Goal: Information Seeking & Learning: Check status

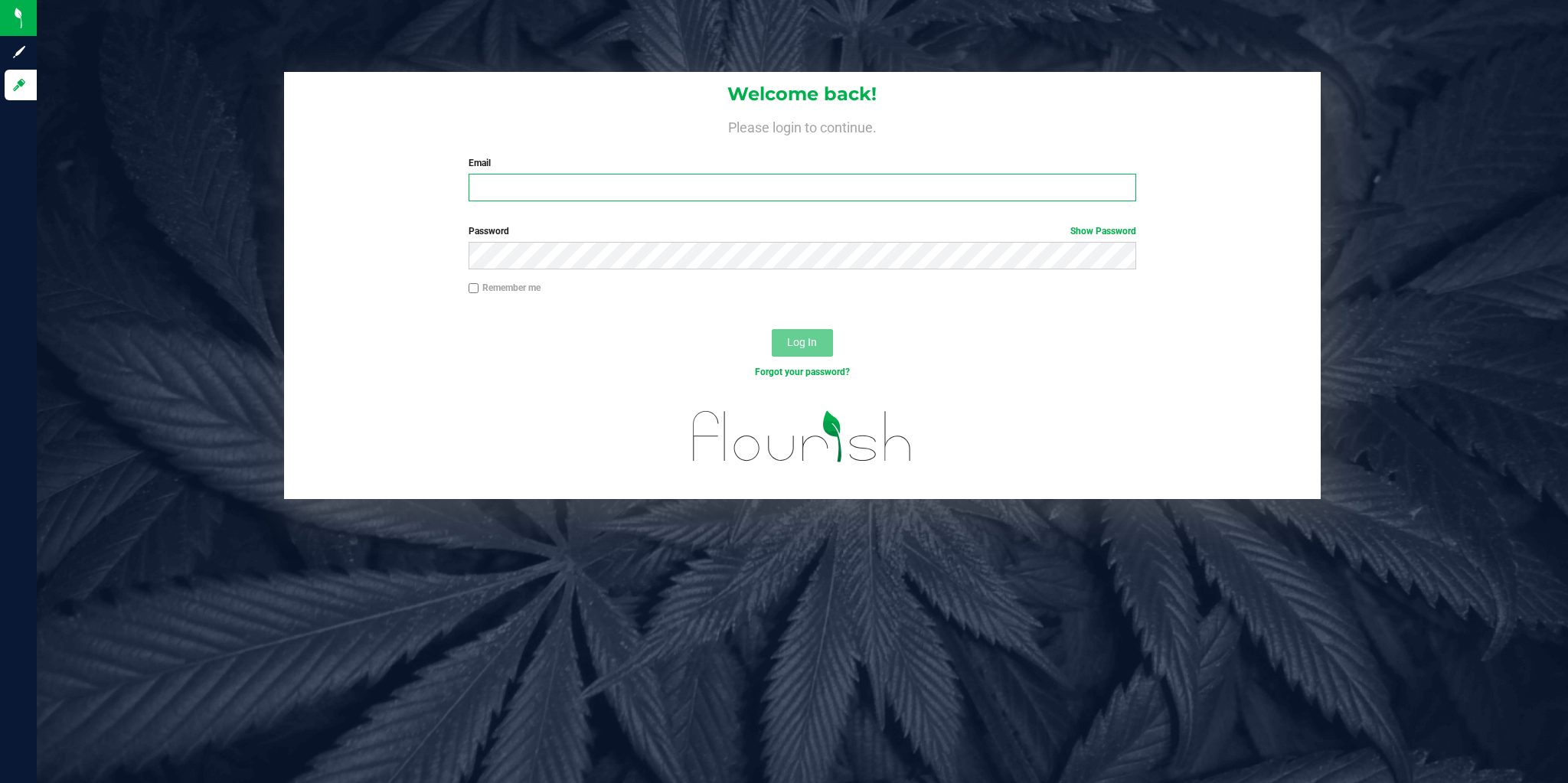
type input "[EMAIL_ADDRESS][DOMAIN_NAME]"
drag, startPoint x: 723, startPoint y: 342, endPoint x: 774, endPoint y: 345, distance: 51.1
click at [723, 342] on div "Log In" at bounding box center [802, 347] width 1037 height 51
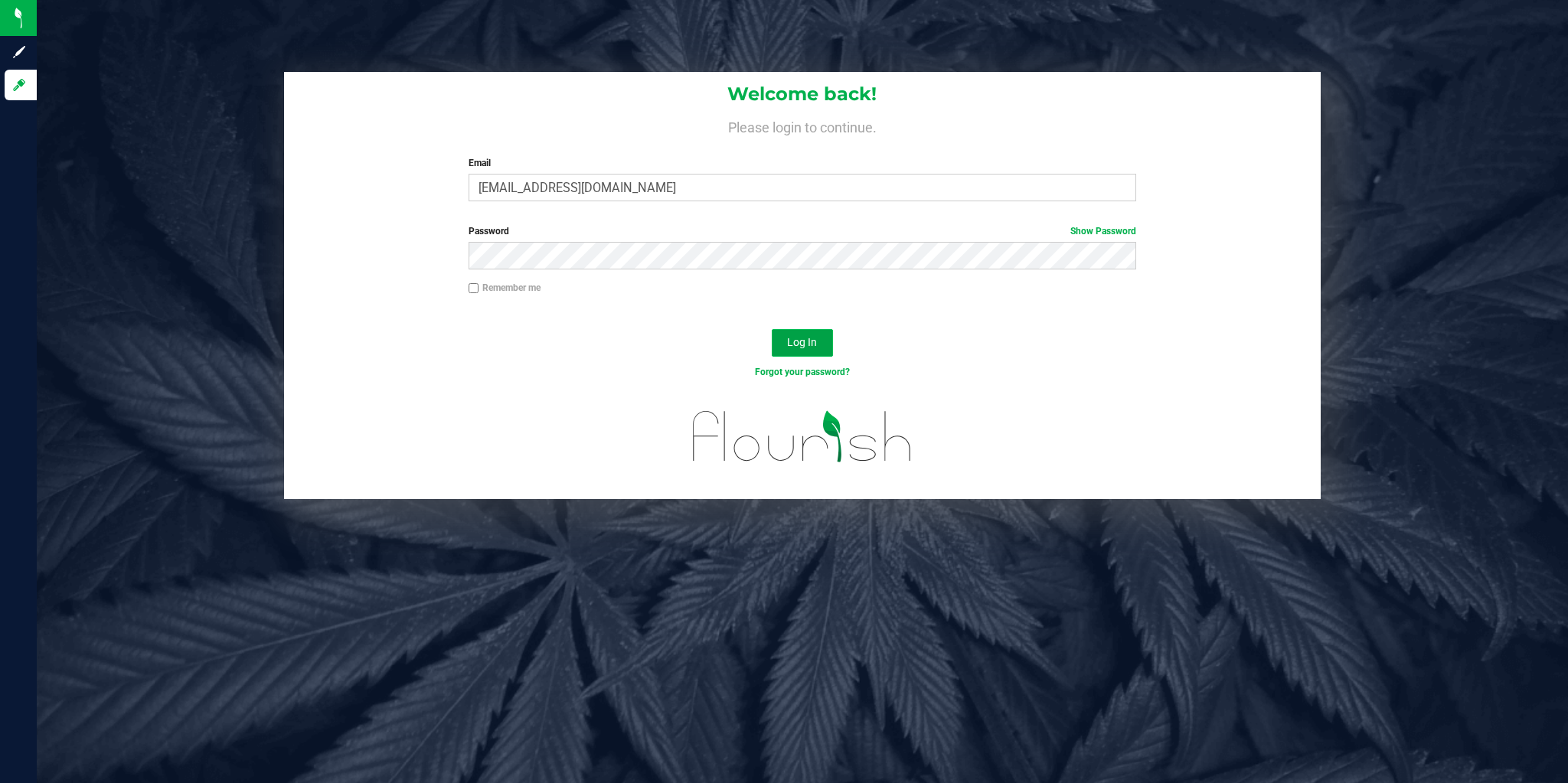
click at [790, 345] on span "Log In" at bounding box center [802, 342] width 30 height 13
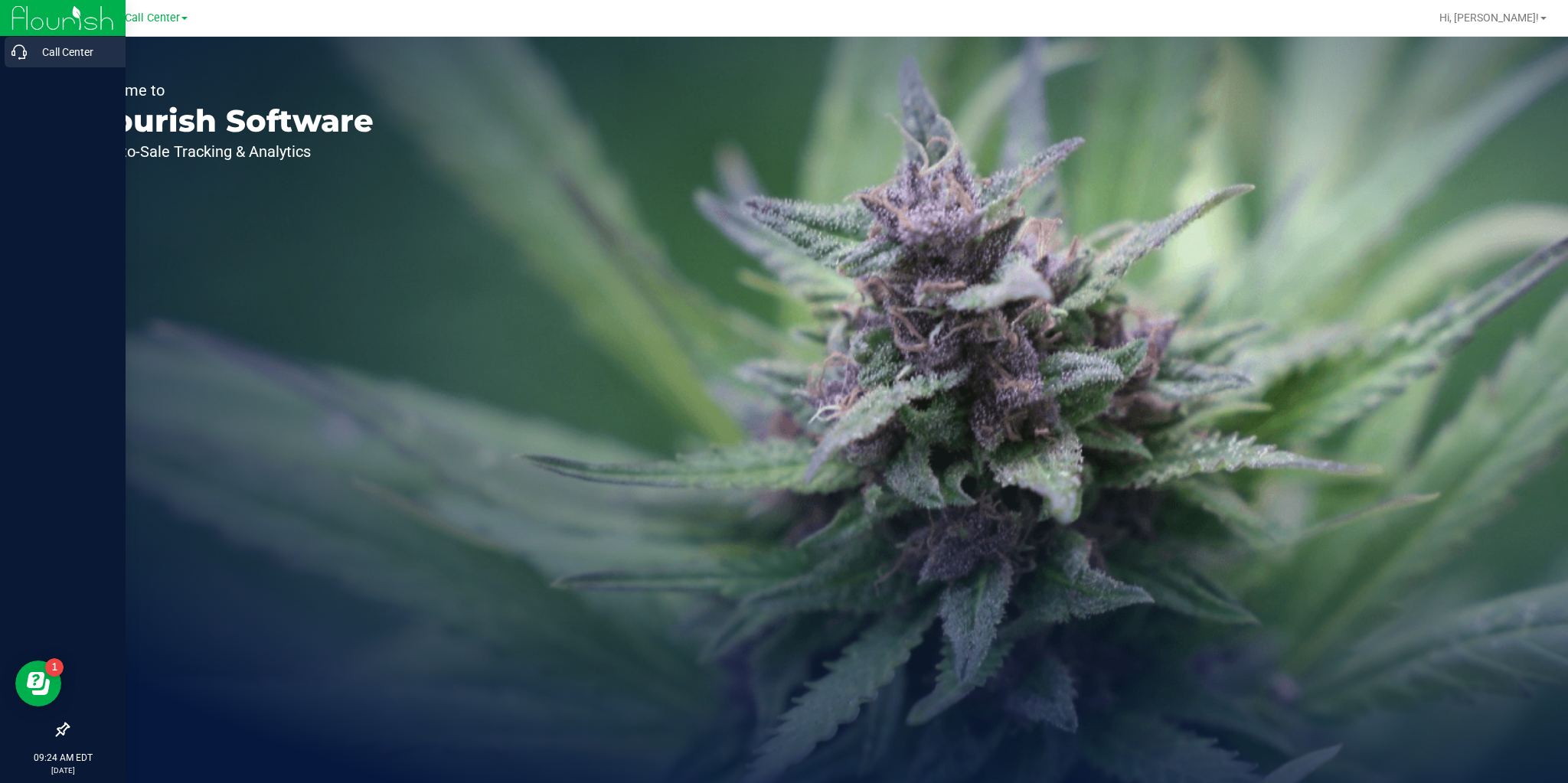
click at [24, 55] on icon at bounding box center [20, 52] width 16 height 16
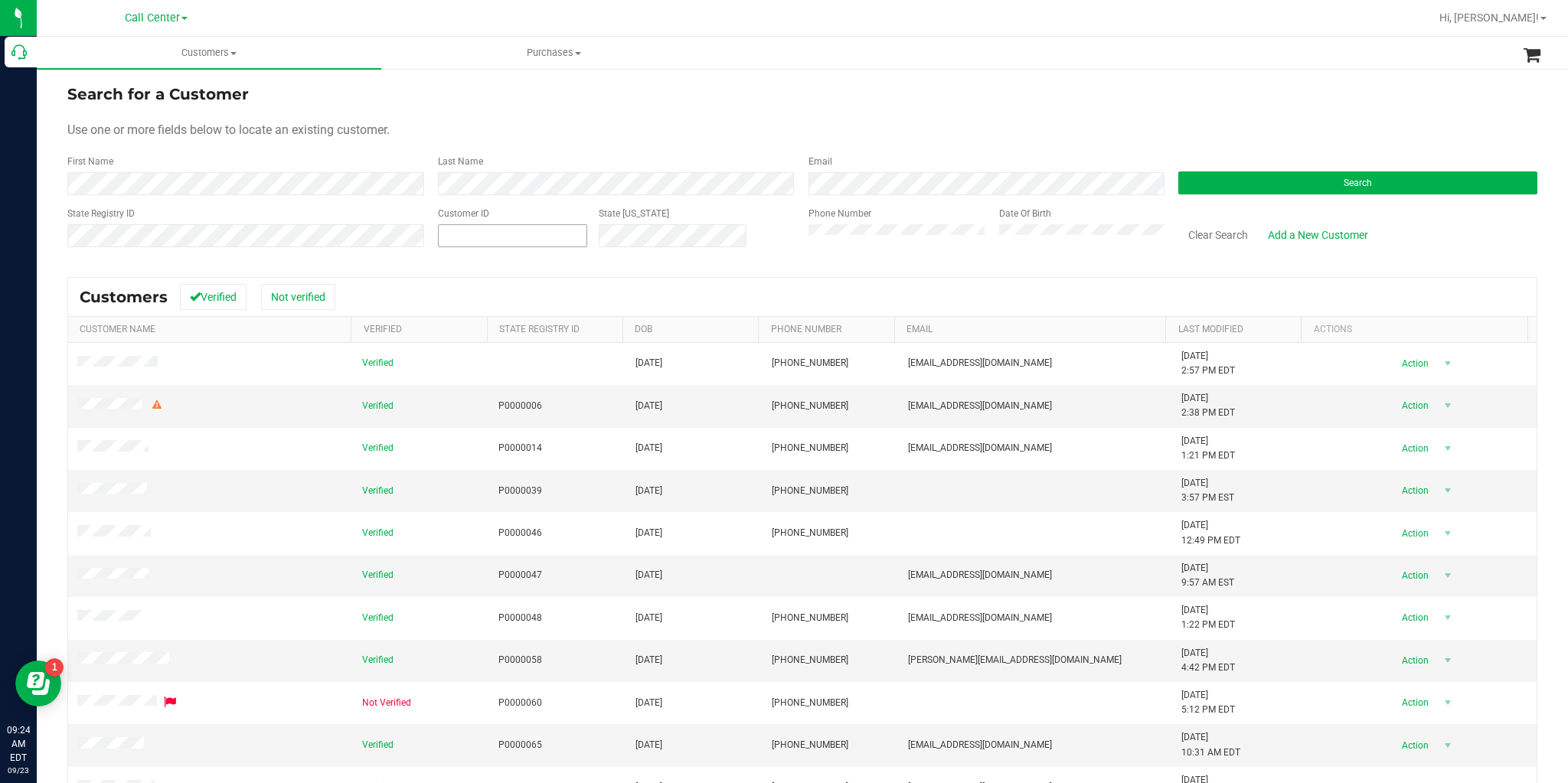
click at [489, 239] on span at bounding box center [513, 235] width 150 height 23
paste input "1616954"
type input "1616954"
click at [1240, 179] on button "Search" at bounding box center [1358, 182] width 359 height 23
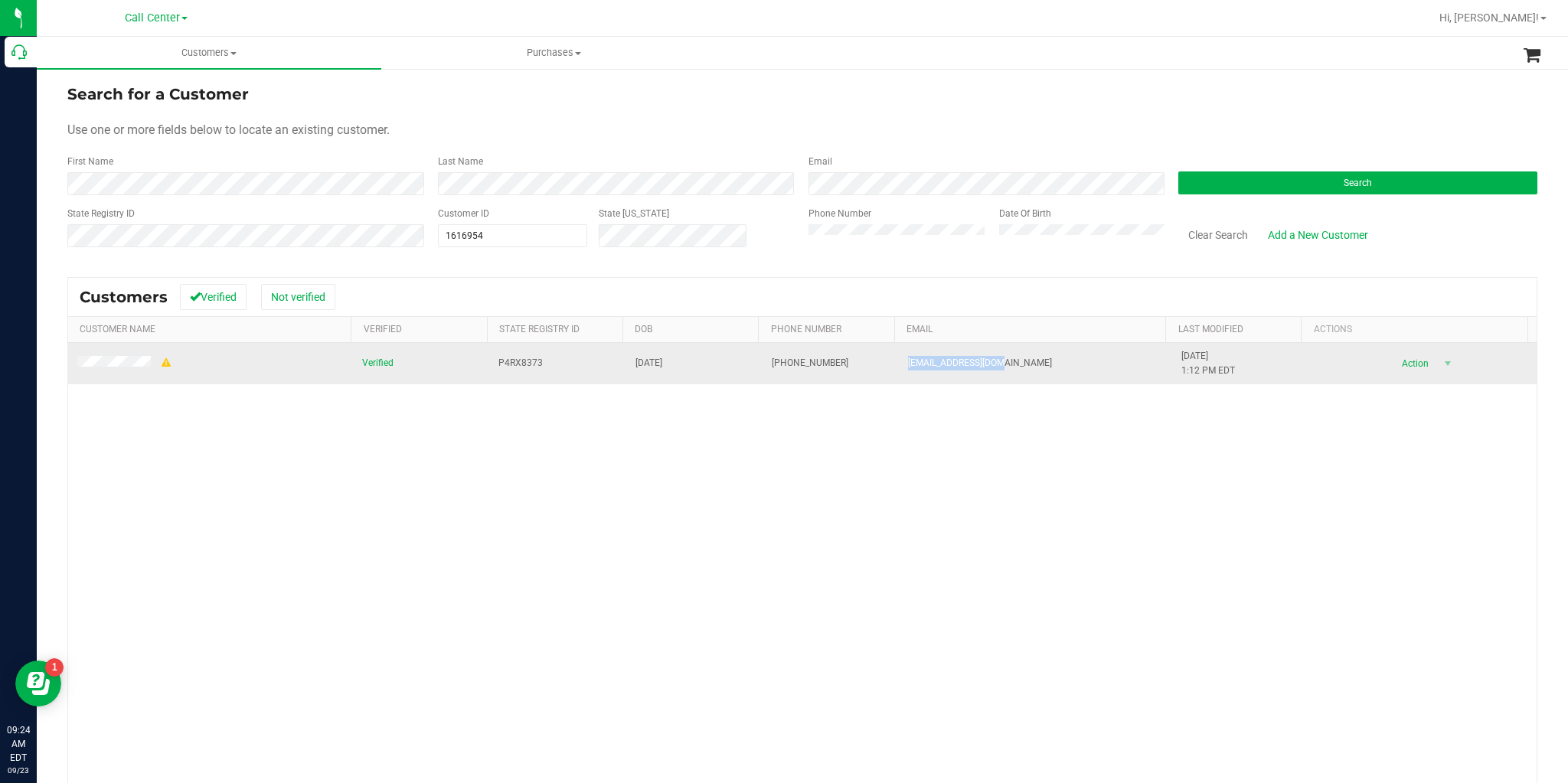
drag, startPoint x: 991, startPoint y: 367, endPoint x: 899, endPoint y: 366, distance: 92.0
click at [899, 366] on td "[EMAIL_ADDRESS][DOMAIN_NAME]" at bounding box center [1035, 363] width 273 height 41
copy span "[EMAIL_ADDRESS][DOMAIN_NAME]"
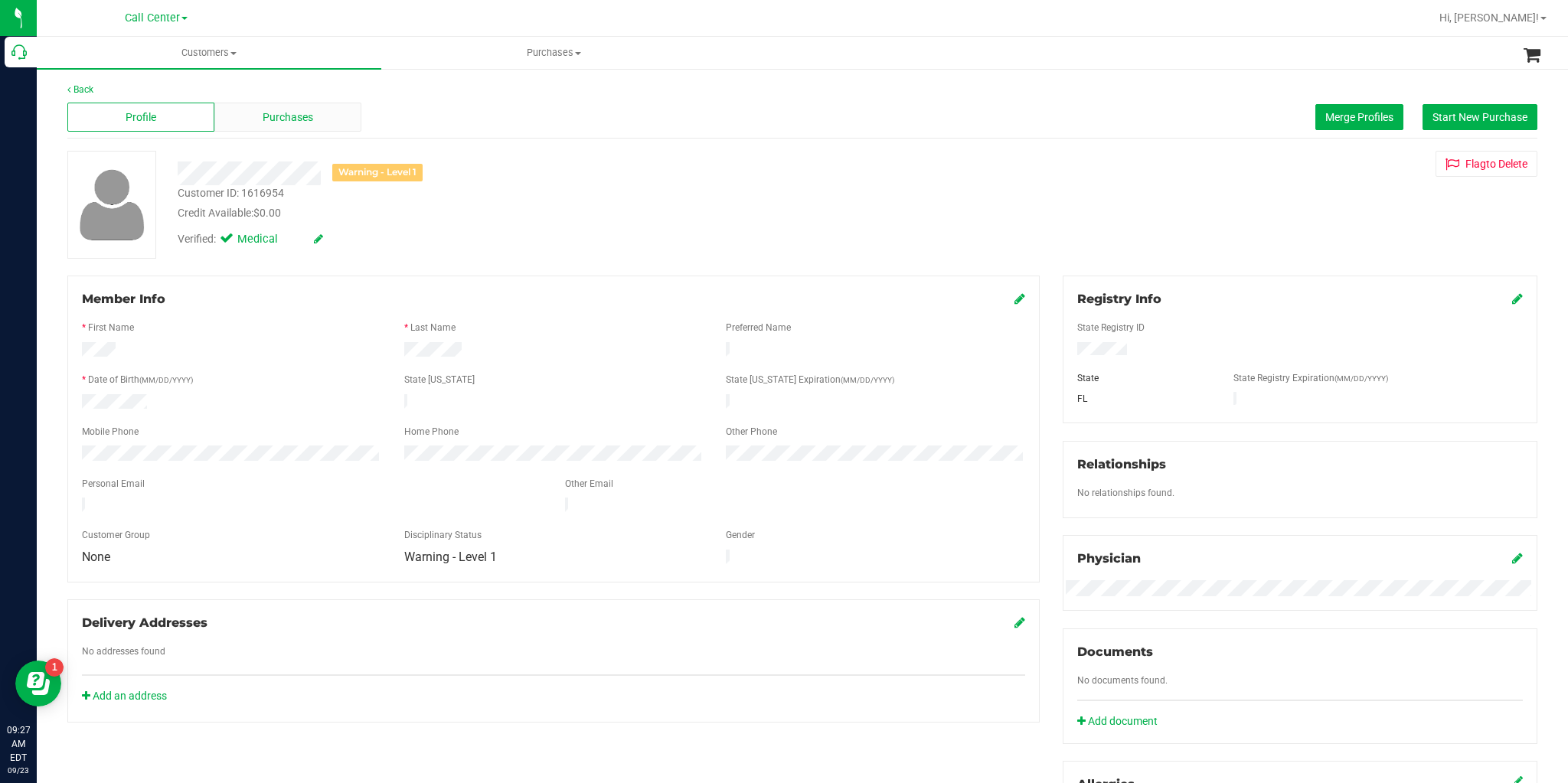
click at [336, 115] on div "Purchases" at bounding box center [288, 117] width 147 height 29
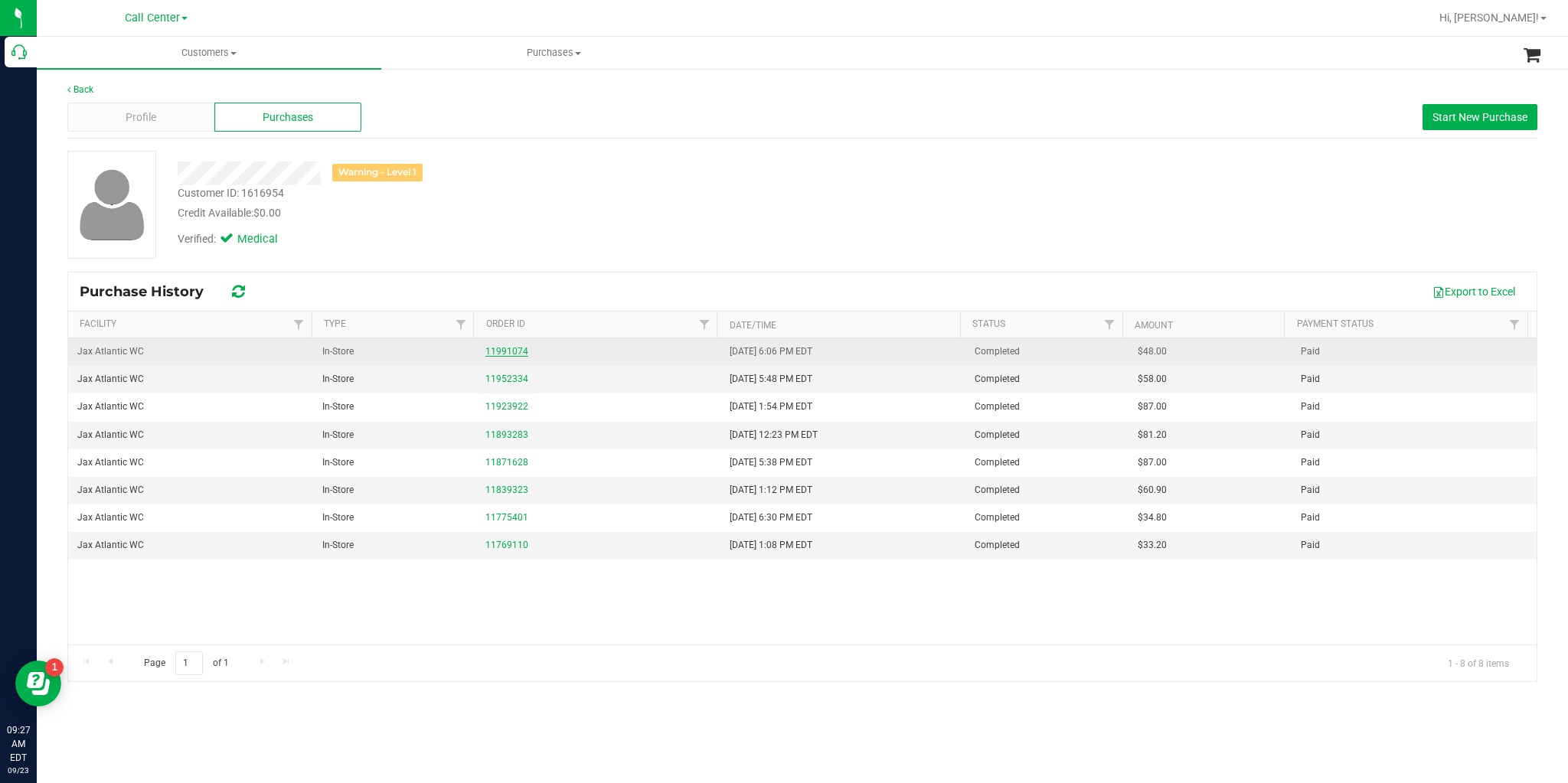
click at [499, 349] on link "11991074" at bounding box center [507, 351] width 43 height 11
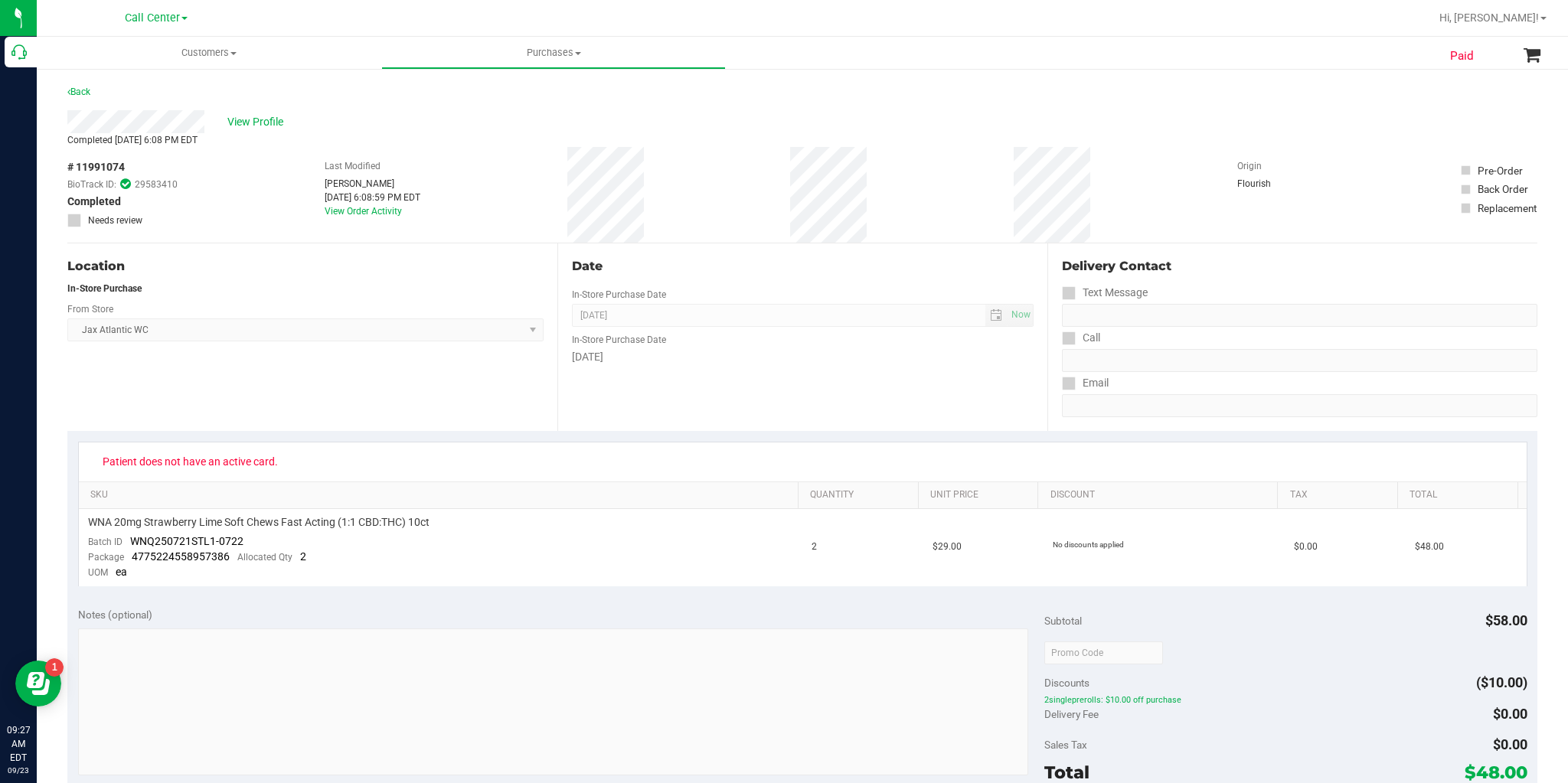
drag, startPoint x: 1198, startPoint y: 703, endPoint x: 1038, endPoint y: 702, distance: 160.0
click at [1044, 702] on span "2singleprerolls: $10.00 off purchase" at bounding box center [1286, 700] width 484 height 11
copy span "2singleprerolls: $10.00 off purchase"
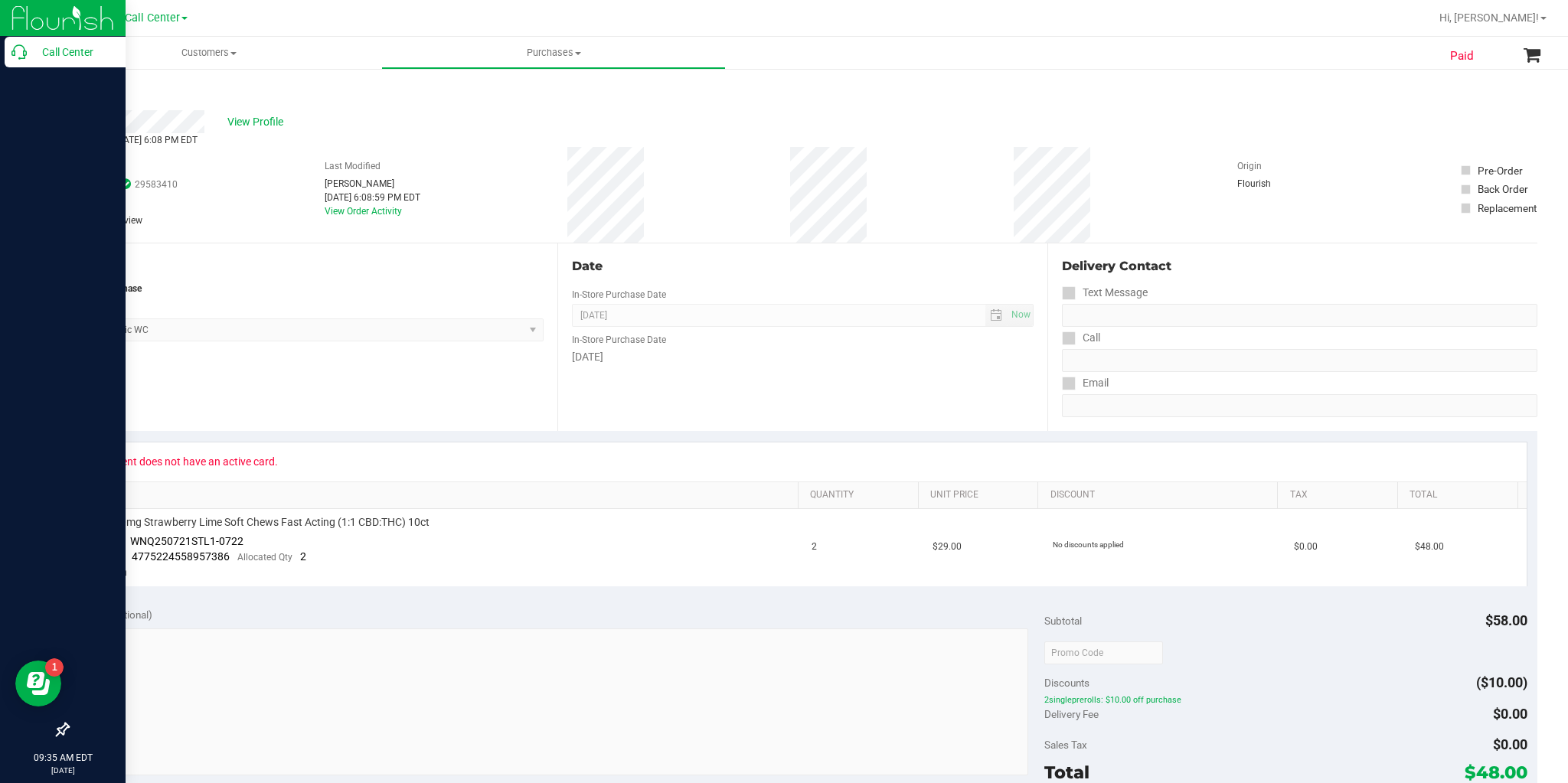
click at [23, 55] on icon at bounding box center [20, 52] width 16 height 16
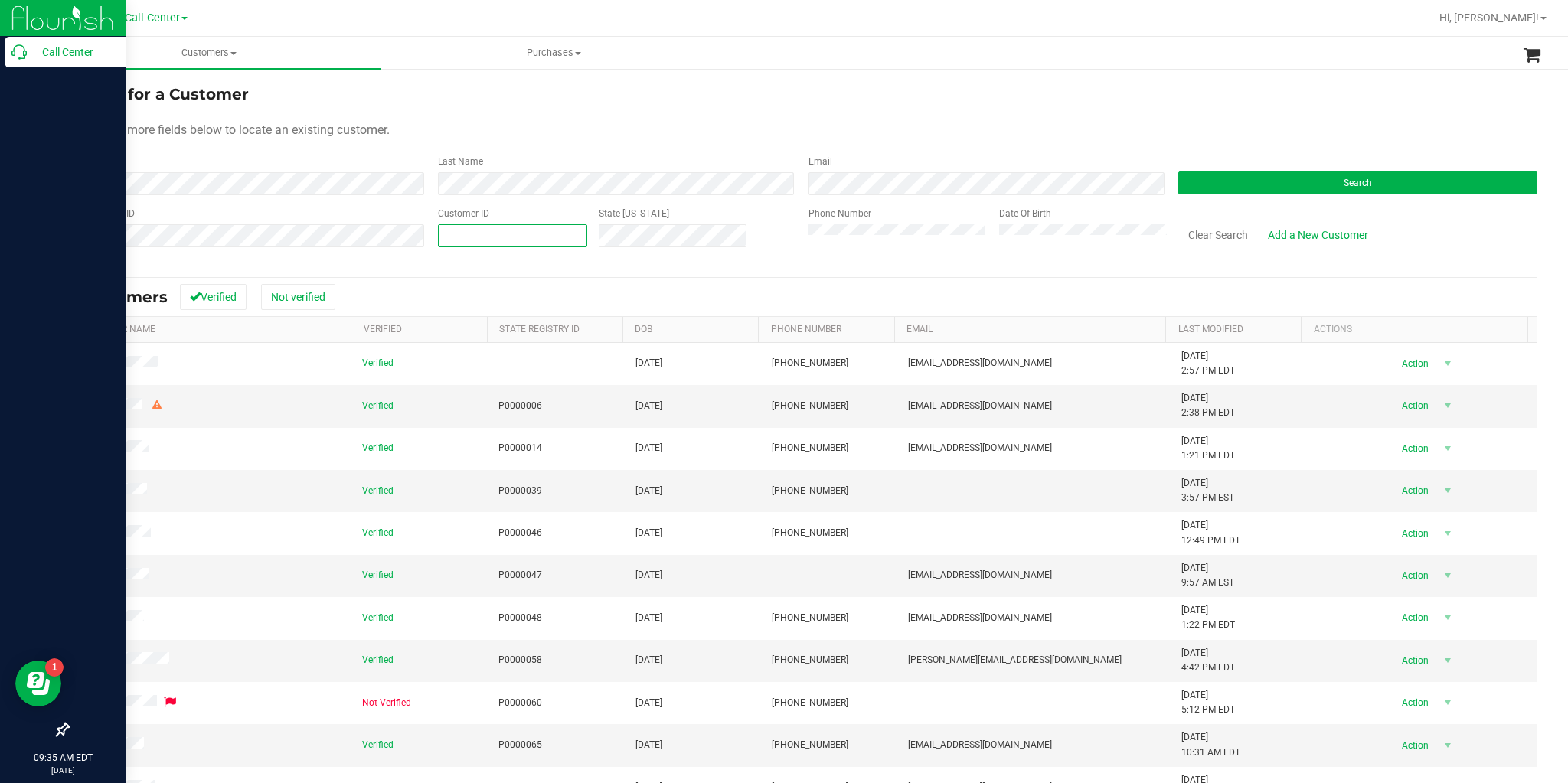
click at [508, 227] on span at bounding box center [513, 235] width 150 height 23
paste input "1418304"
type input "1418304"
click at [1285, 176] on button "Search" at bounding box center [1358, 182] width 359 height 23
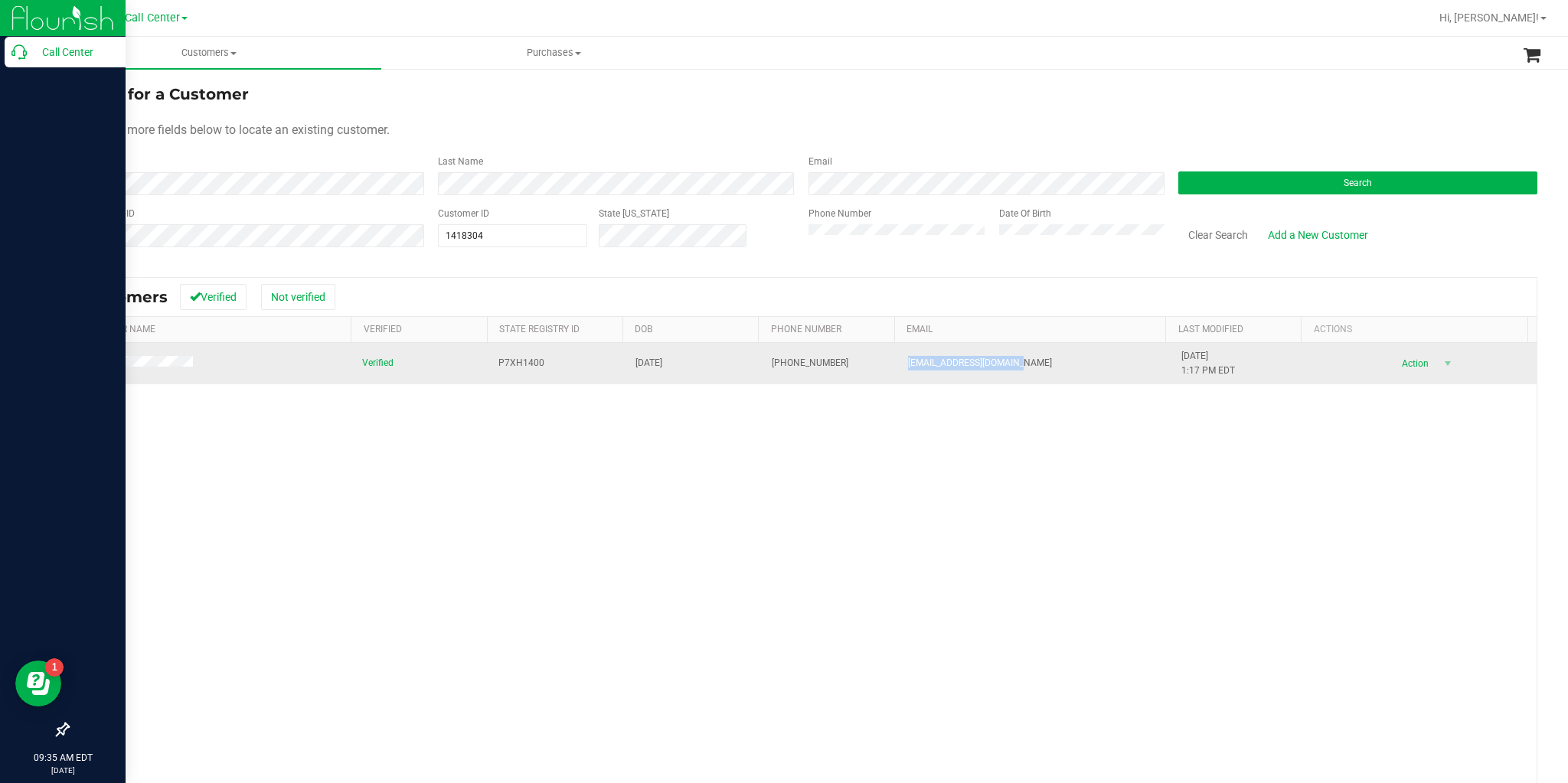
drag, startPoint x: 1038, startPoint y: 367, endPoint x: 896, endPoint y: 358, distance: 142.3
click at [899, 358] on td "[EMAIL_ADDRESS][DOMAIN_NAME]" at bounding box center [1035, 363] width 273 height 41
copy span "[EMAIL_ADDRESS][DOMAIN_NAME]"
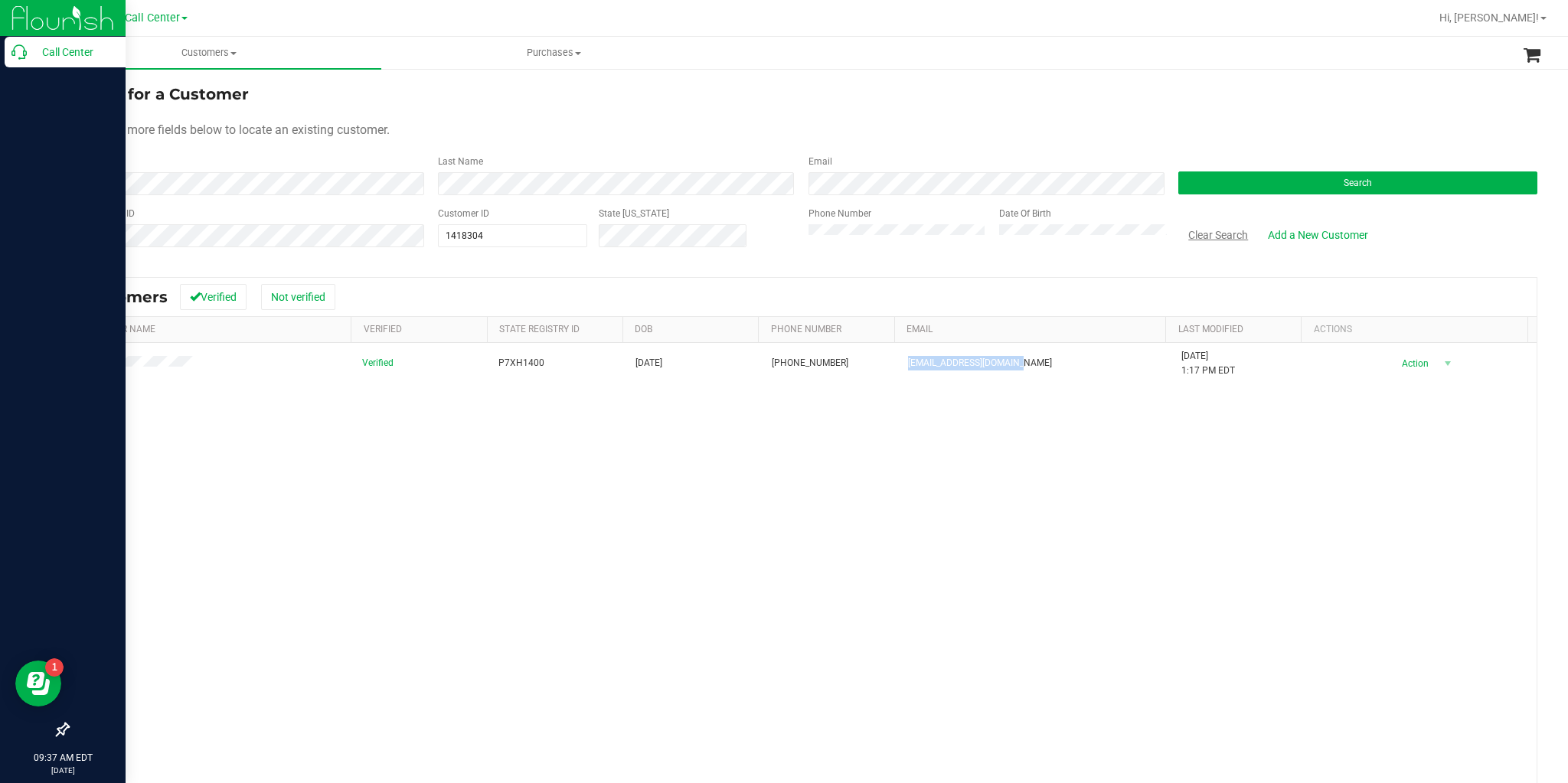
click at [1222, 234] on button "Clear Search" at bounding box center [1218, 235] width 79 height 26
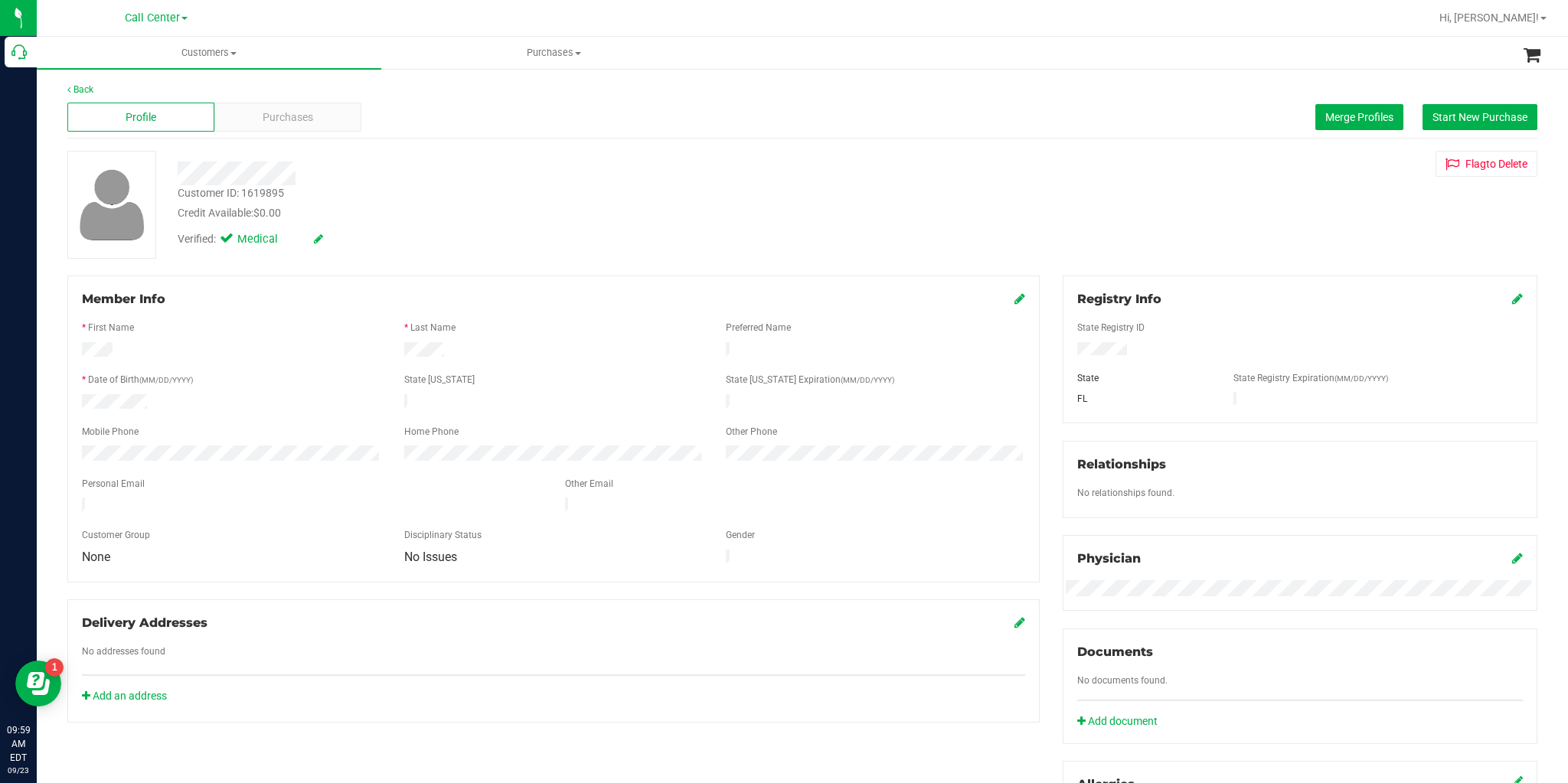
drag, startPoint x: 249, startPoint y: 494, endPoint x: 79, endPoint y: 496, distance: 170.0
click at [79, 498] on div at bounding box center [312, 507] width 484 height 19
click at [291, 115] on span "Purchases" at bounding box center [288, 117] width 51 height 16
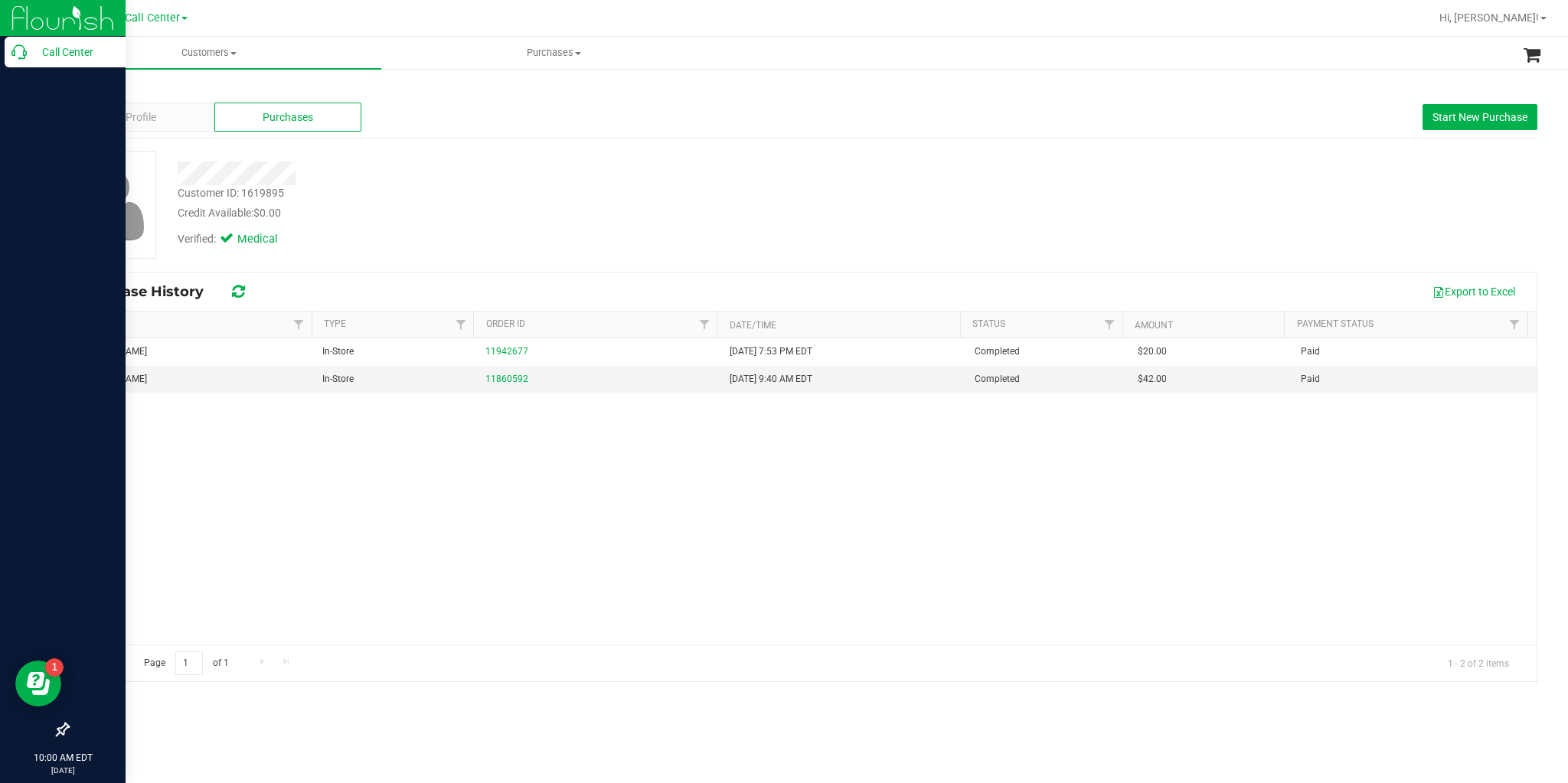
click at [28, 50] on p "Call Center" at bounding box center [72, 52] width 92 height 19
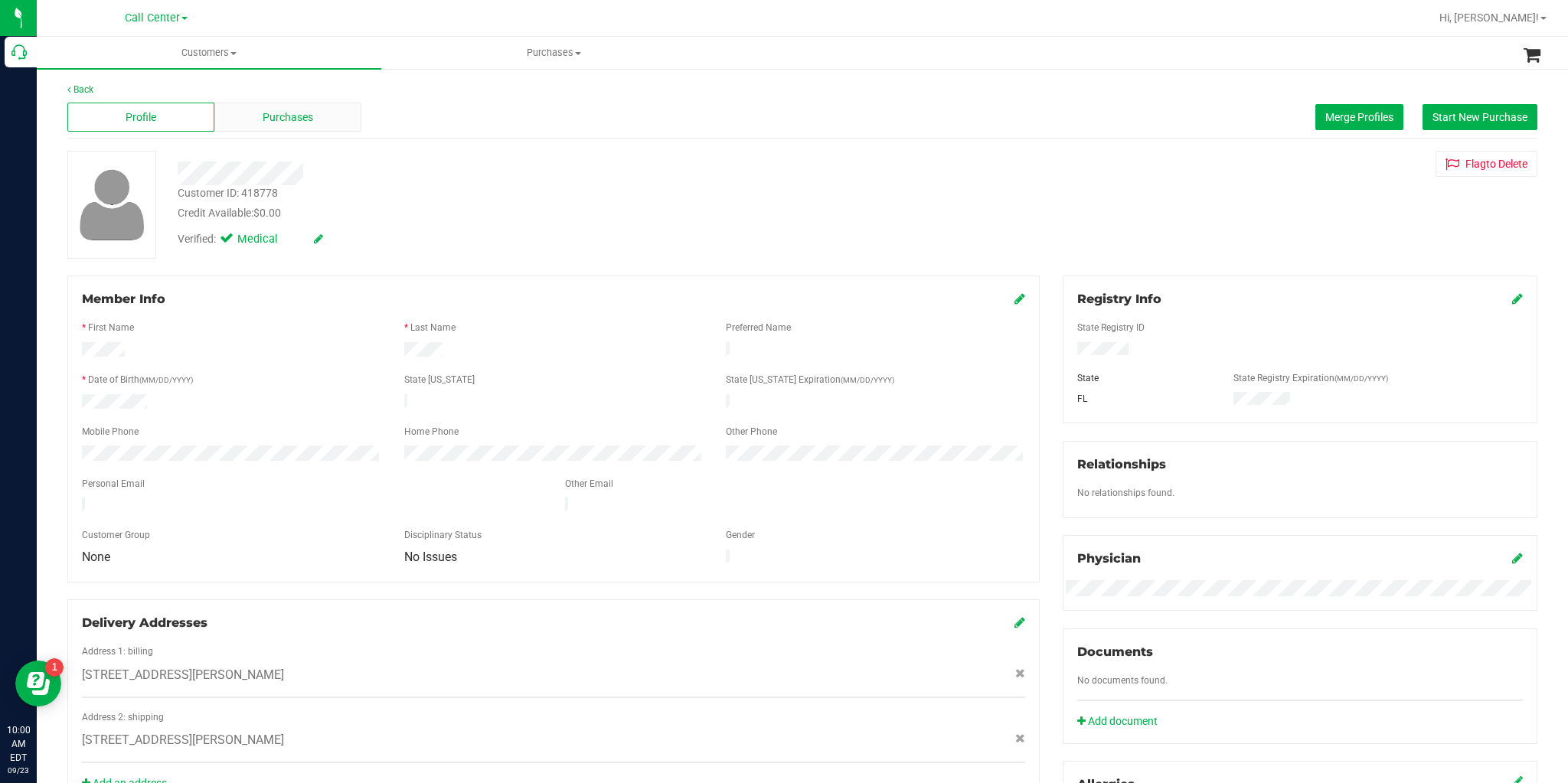
click at [300, 106] on div "Purchases" at bounding box center [288, 117] width 147 height 29
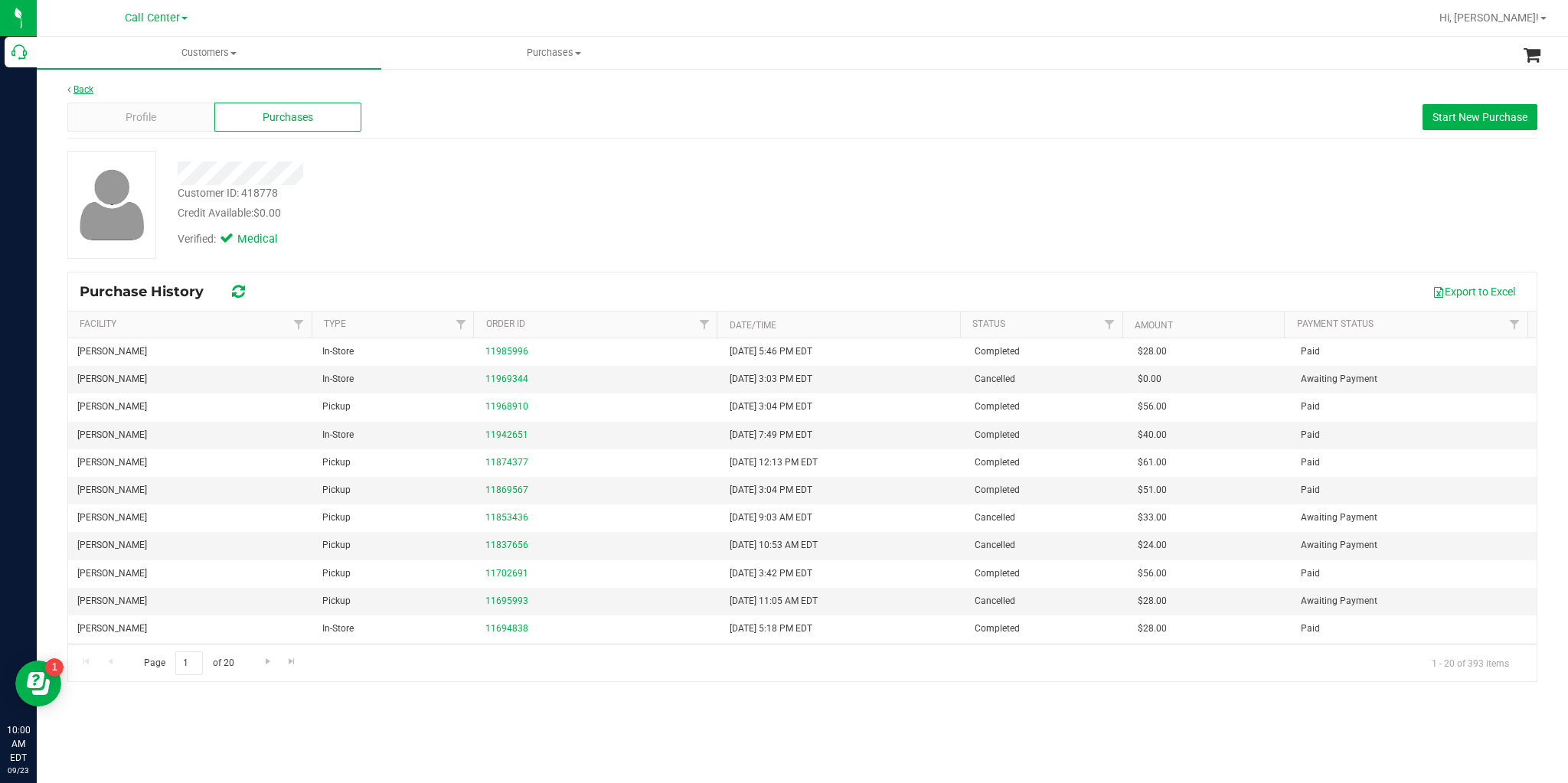
click at [71, 89] on link "Back" at bounding box center [80, 89] width 26 height 11
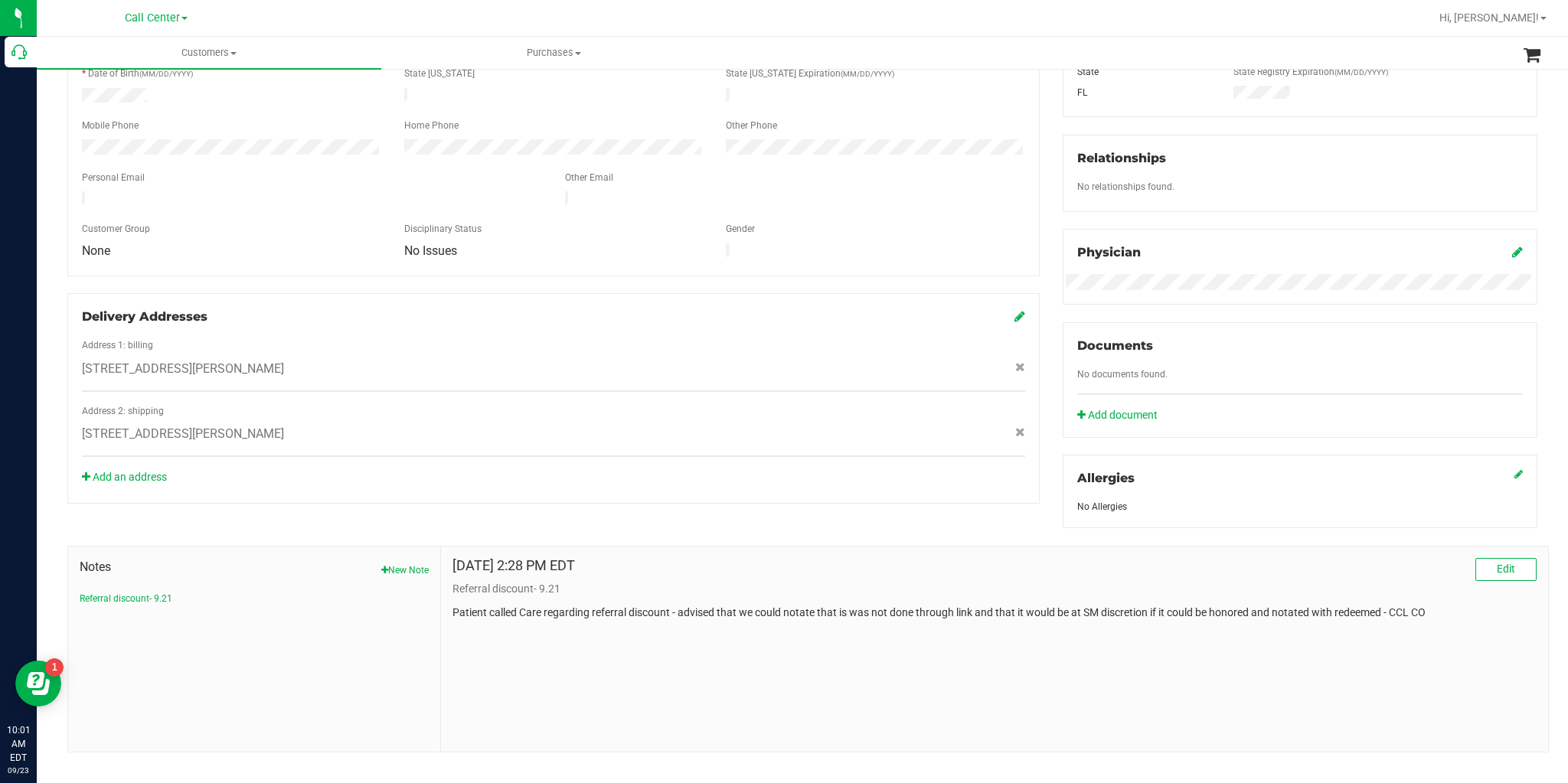
scroll to position [322, 0]
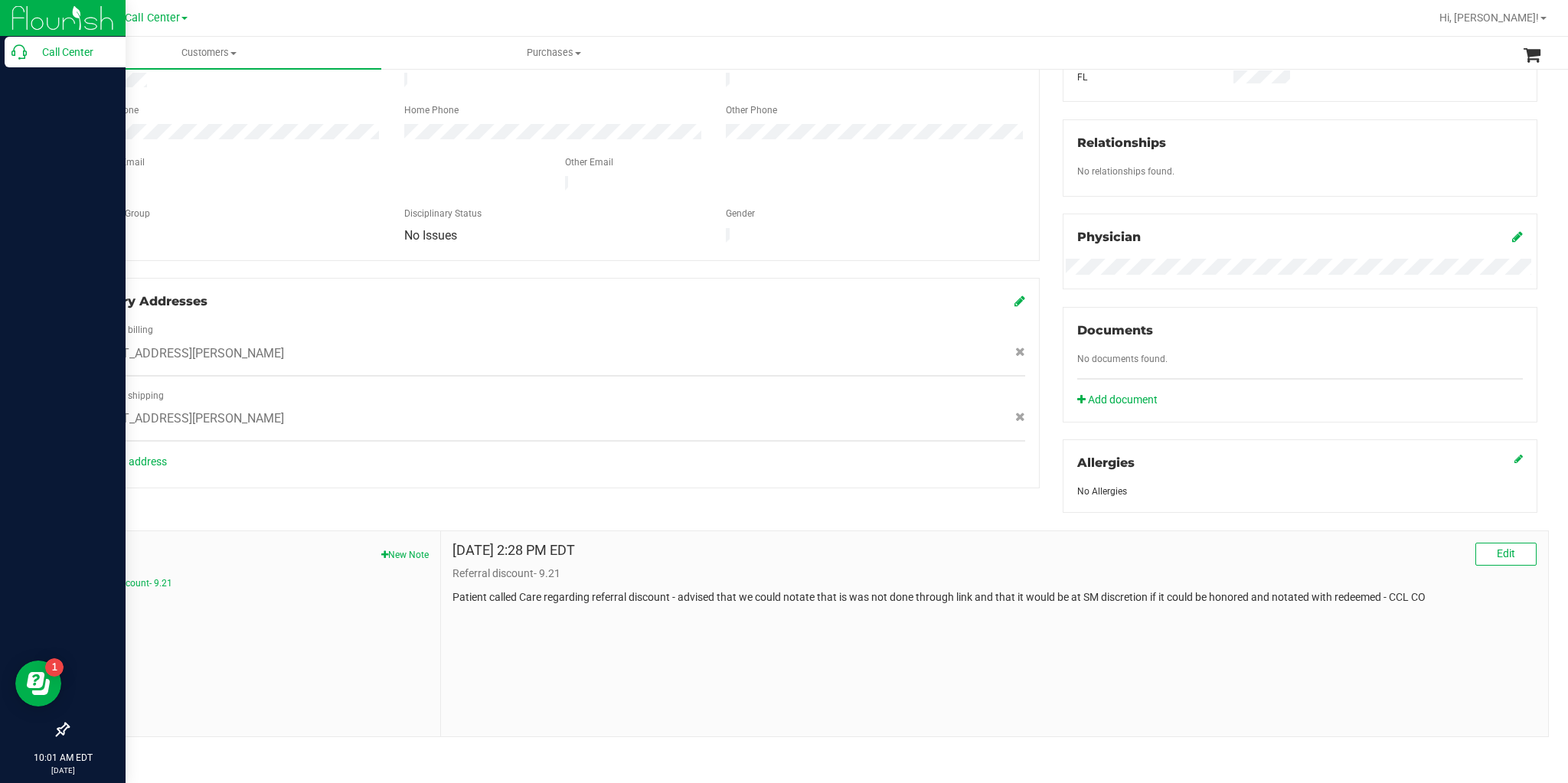
click at [31, 55] on p "Call Center" at bounding box center [72, 52] width 92 height 19
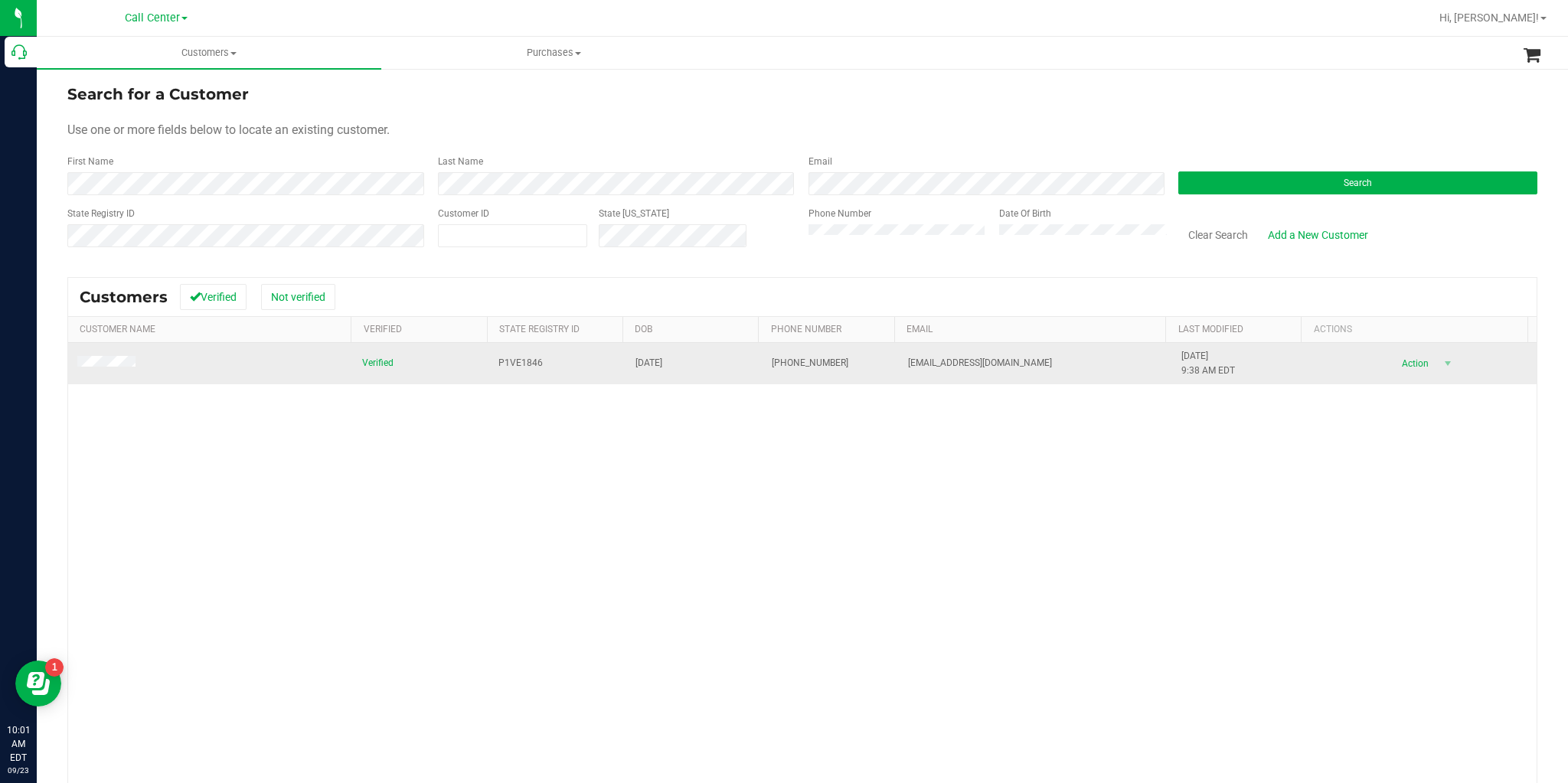
click at [539, 362] on td "P1VE1846" at bounding box center [557, 363] width 136 height 41
click at [115, 372] on td at bounding box center [210, 363] width 285 height 41
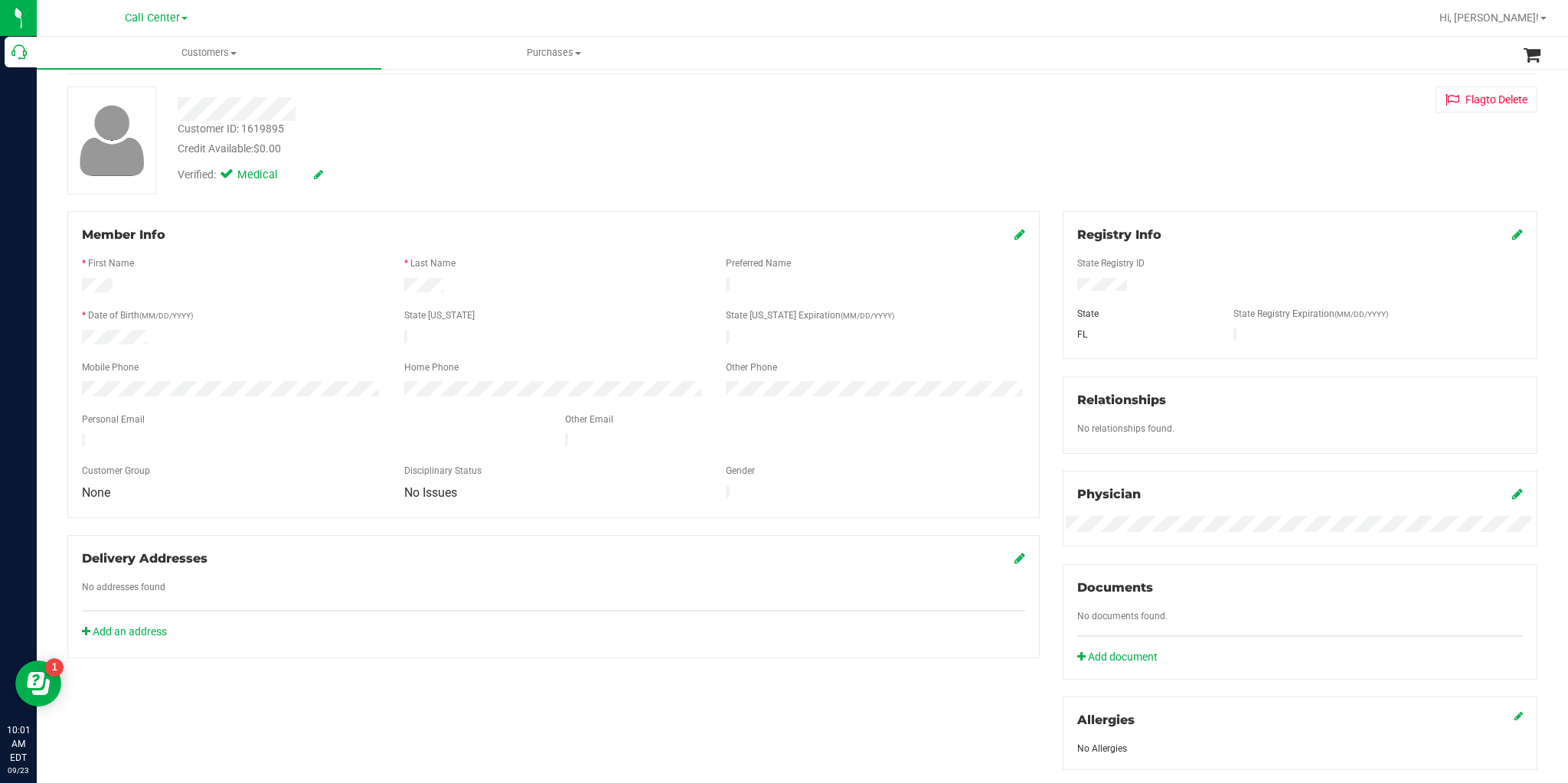
scroll to position [16, 0]
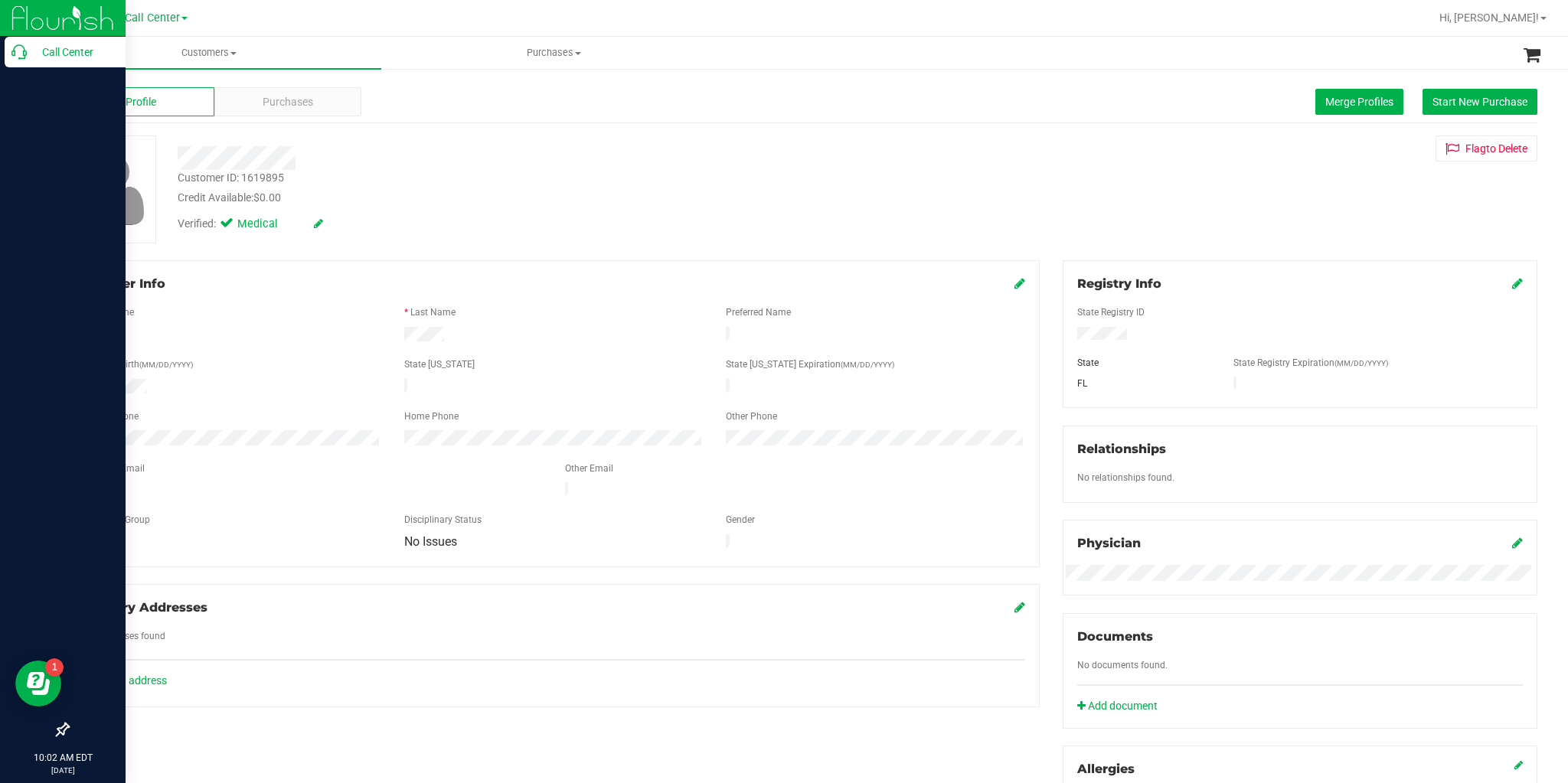
click at [30, 53] on p "Call Center" at bounding box center [72, 52] width 92 height 19
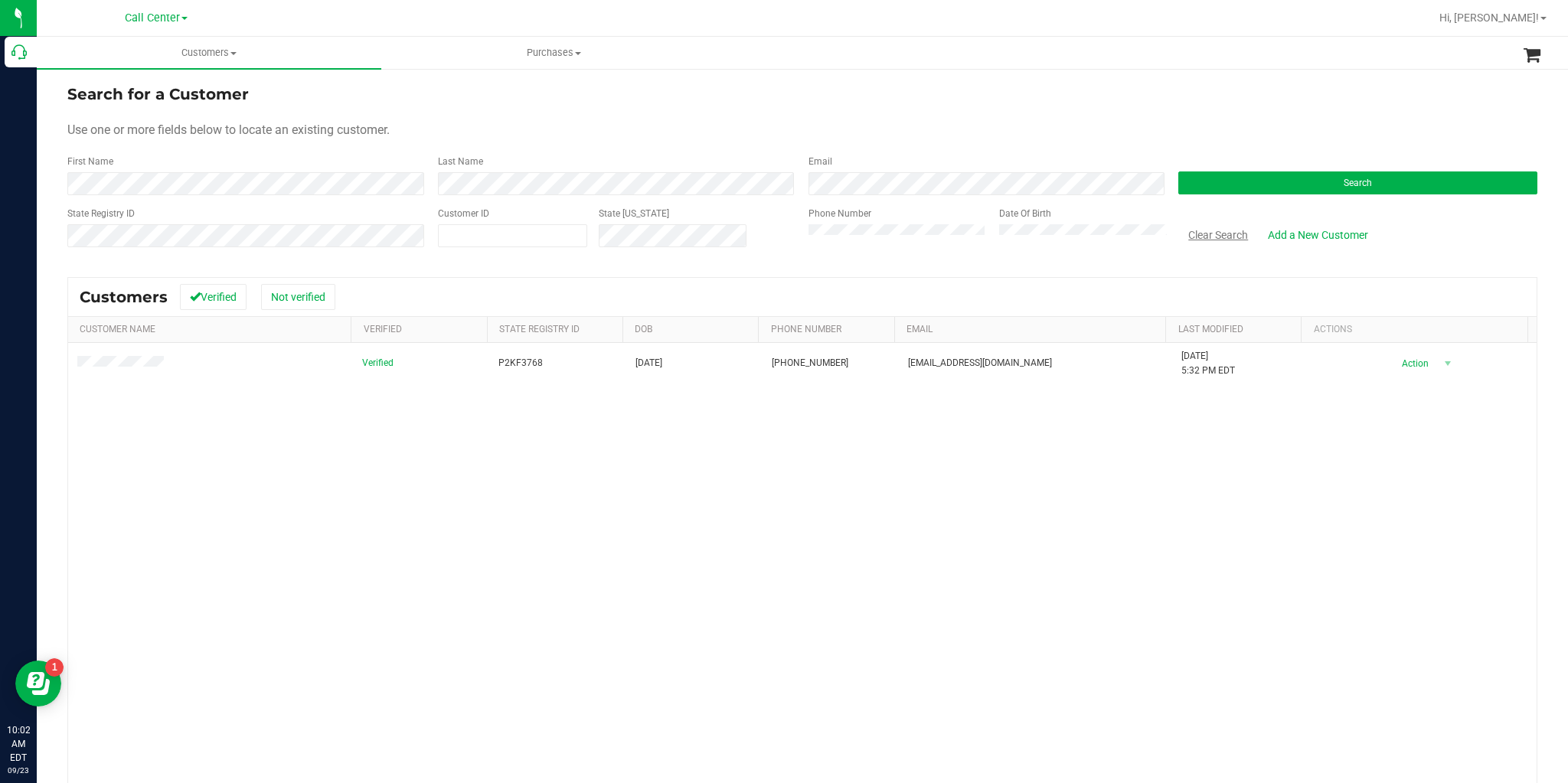
click at [1182, 236] on button "Clear Search" at bounding box center [1218, 235] width 79 height 26
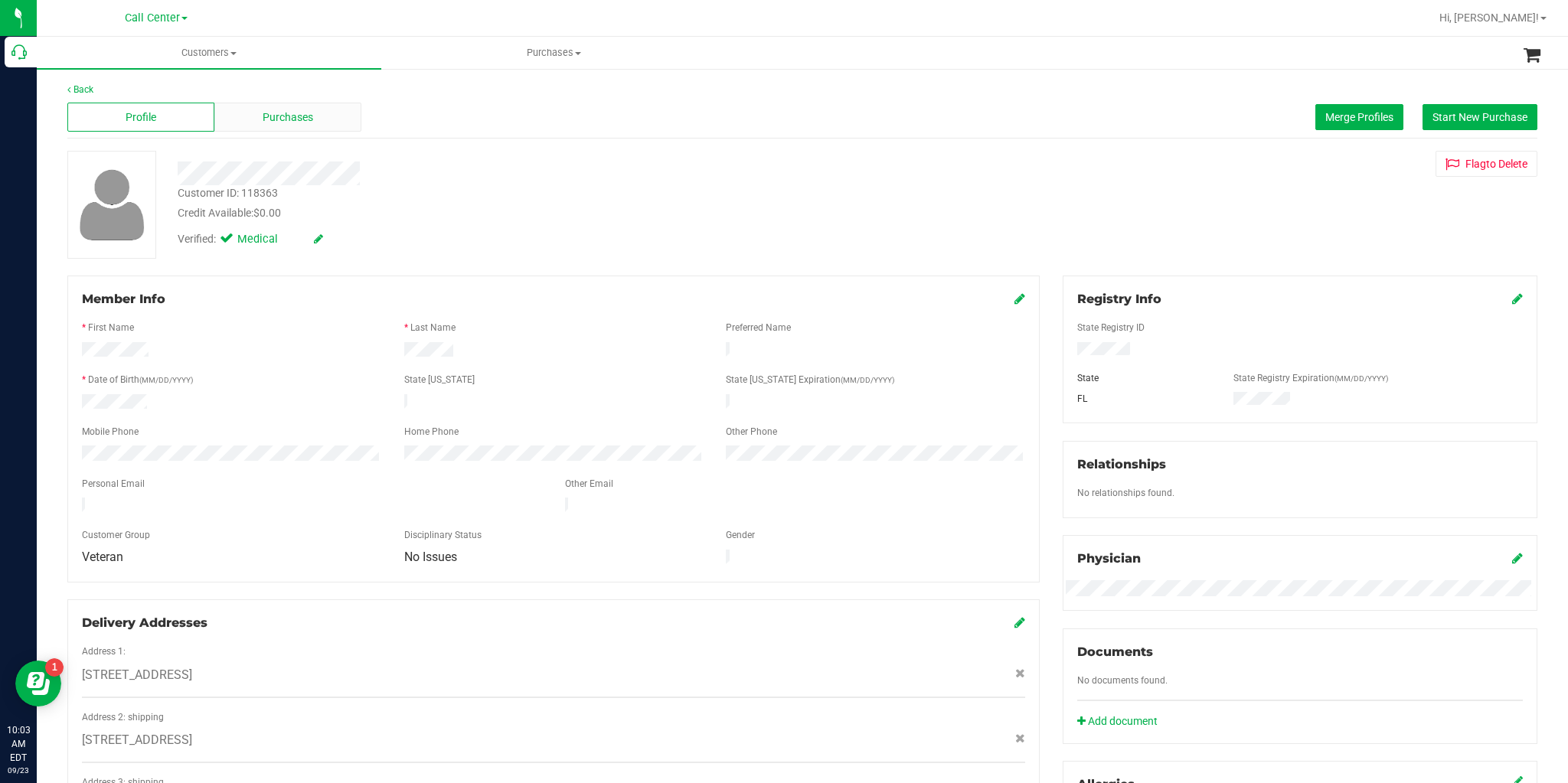
click at [312, 114] on div "Purchases" at bounding box center [288, 117] width 147 height 29
